Goal: Information Seeking & Learning: Learn about a topic

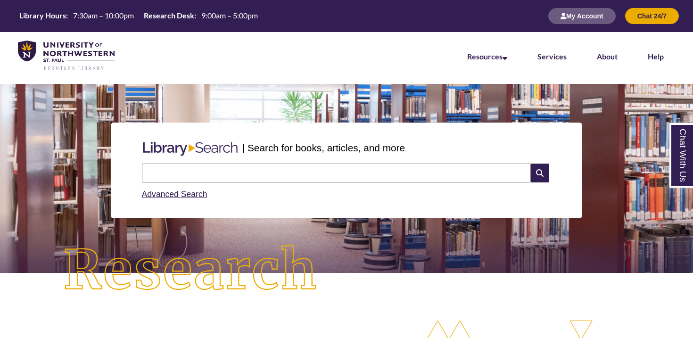
click at [244, 171] on input "text" at bounding box center [336, 172] width 389 height 19
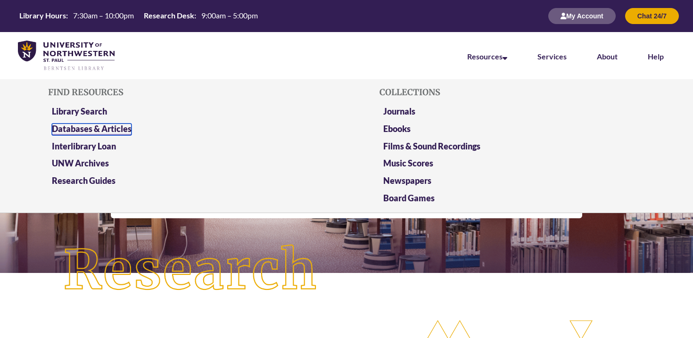
click at [126, 125] on link "Databases & Articles" at bounding box center [92, 129] width 80 height 12
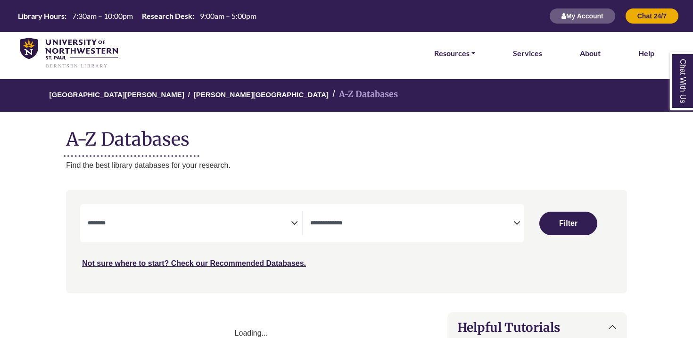
select select "Database Subject Filter"
select select "Database Types Filter"
select select "Database Subject Filter"
select select "Database Types Filter"
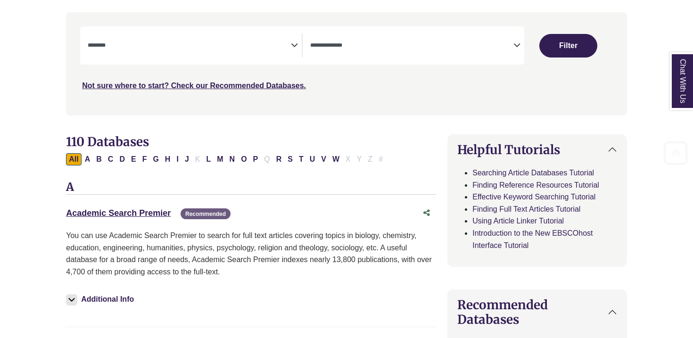
scroll to position [182, 0]
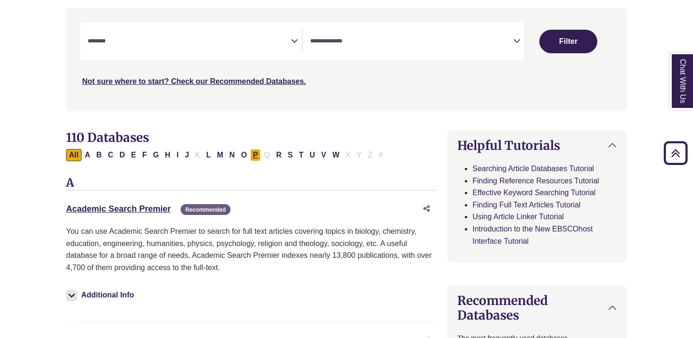
click at [254, 156] on button "P" at bounding box center [255, 155] width 11 height 12
select select "Database Subject Filter"
select select "Database Types Filter"
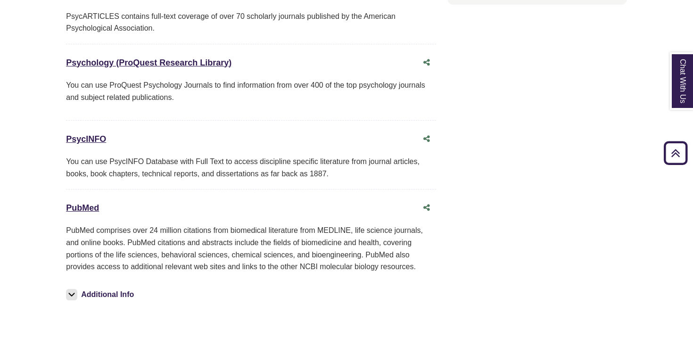
scroll to position [1313, 0]
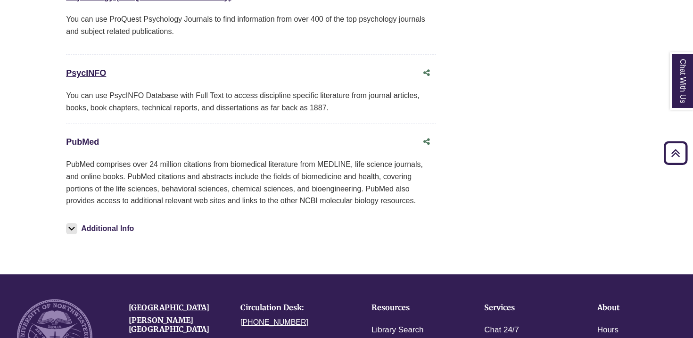
click at [80, 142] on link "PubMed This link opens in a new window" at bounding box center [82, 141] width 33 height 9
